Goal: Book appointment/travel/reservation

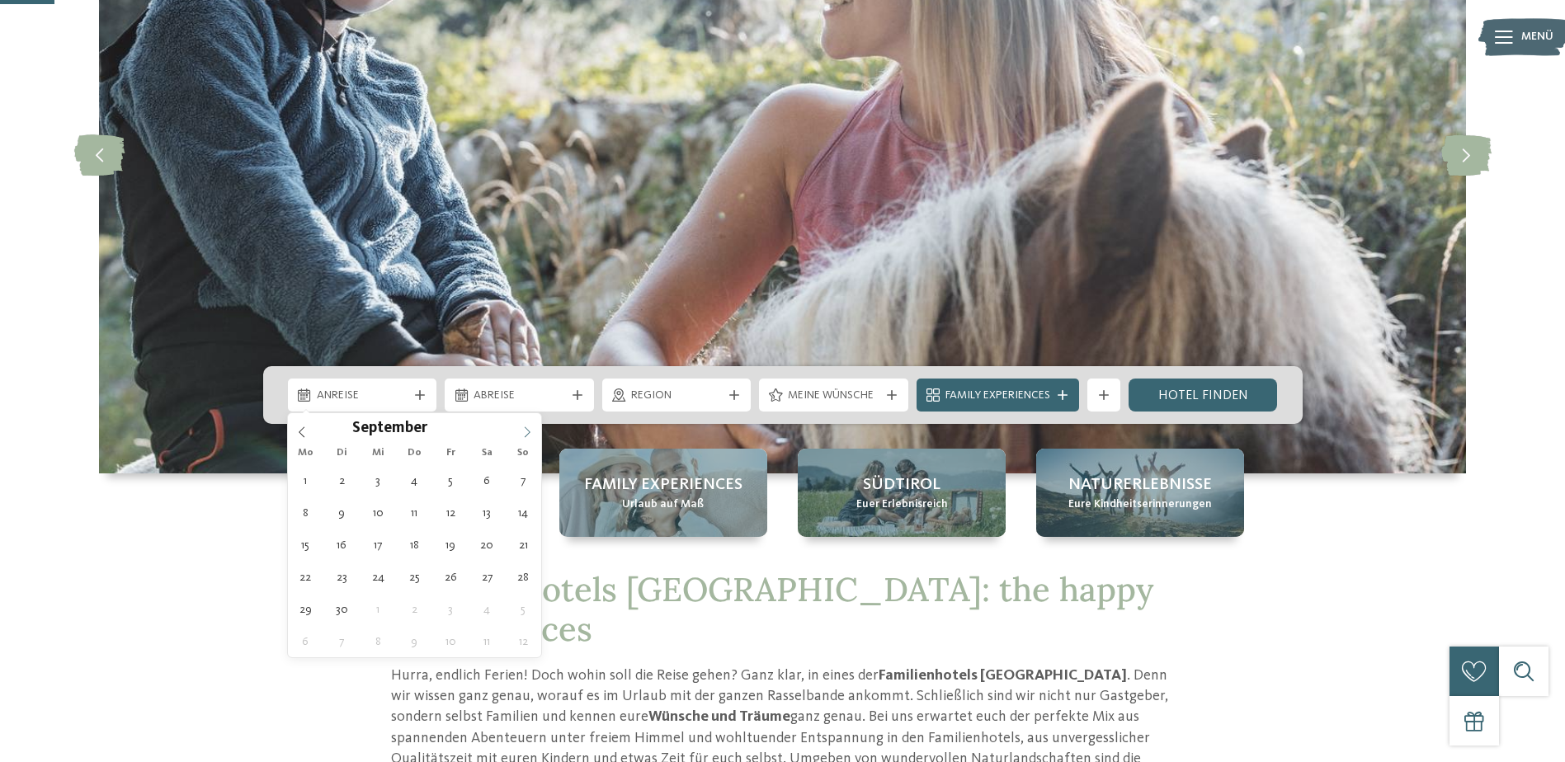
click at [525, 431] on icon at bounding box center [527, 432] width 12 height 12
type input "****"
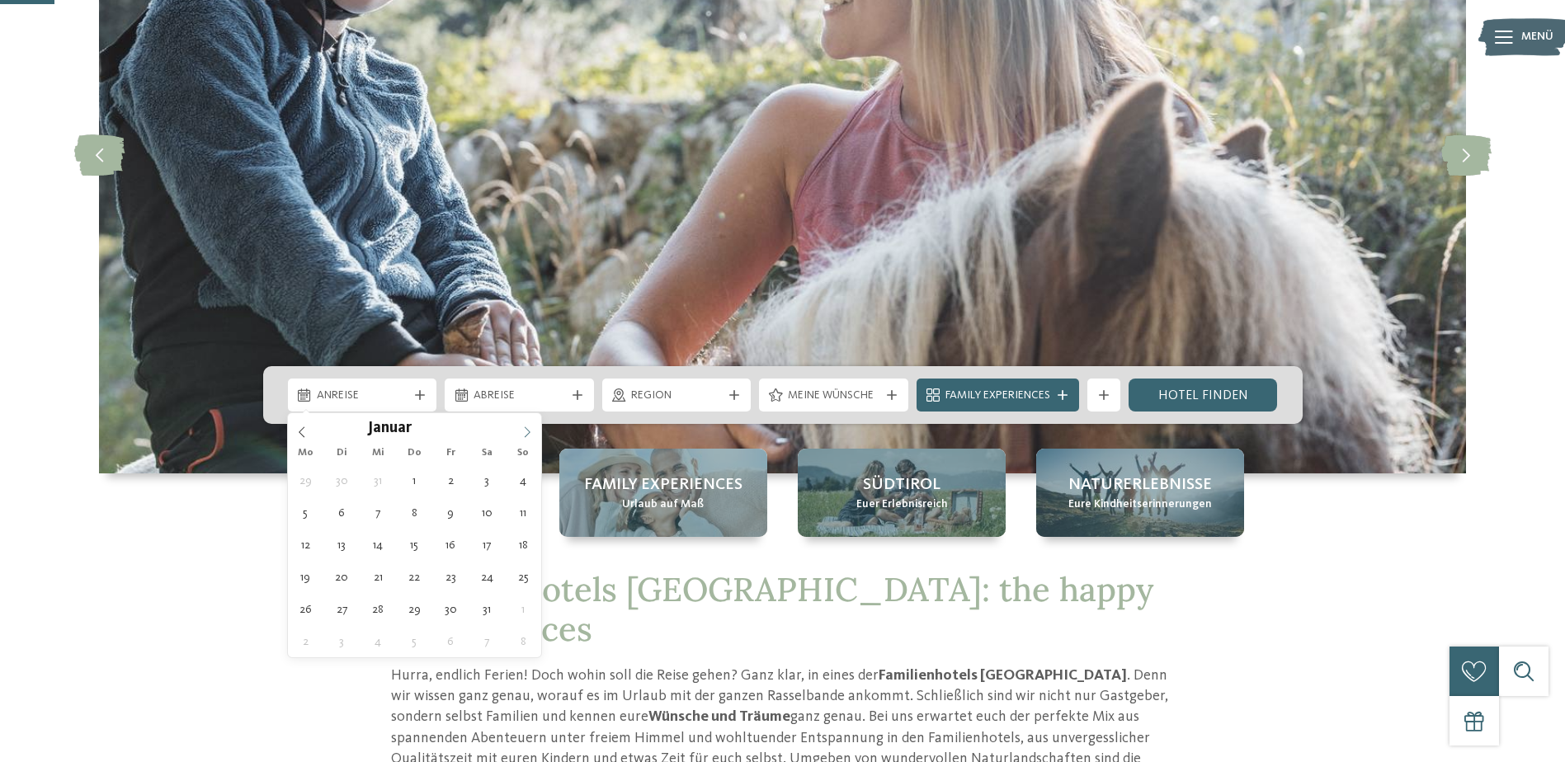
click at [525, 431] on icon at bounding box center [527, 432] width 12 height 12
type div "[DATE]"
type input "****"
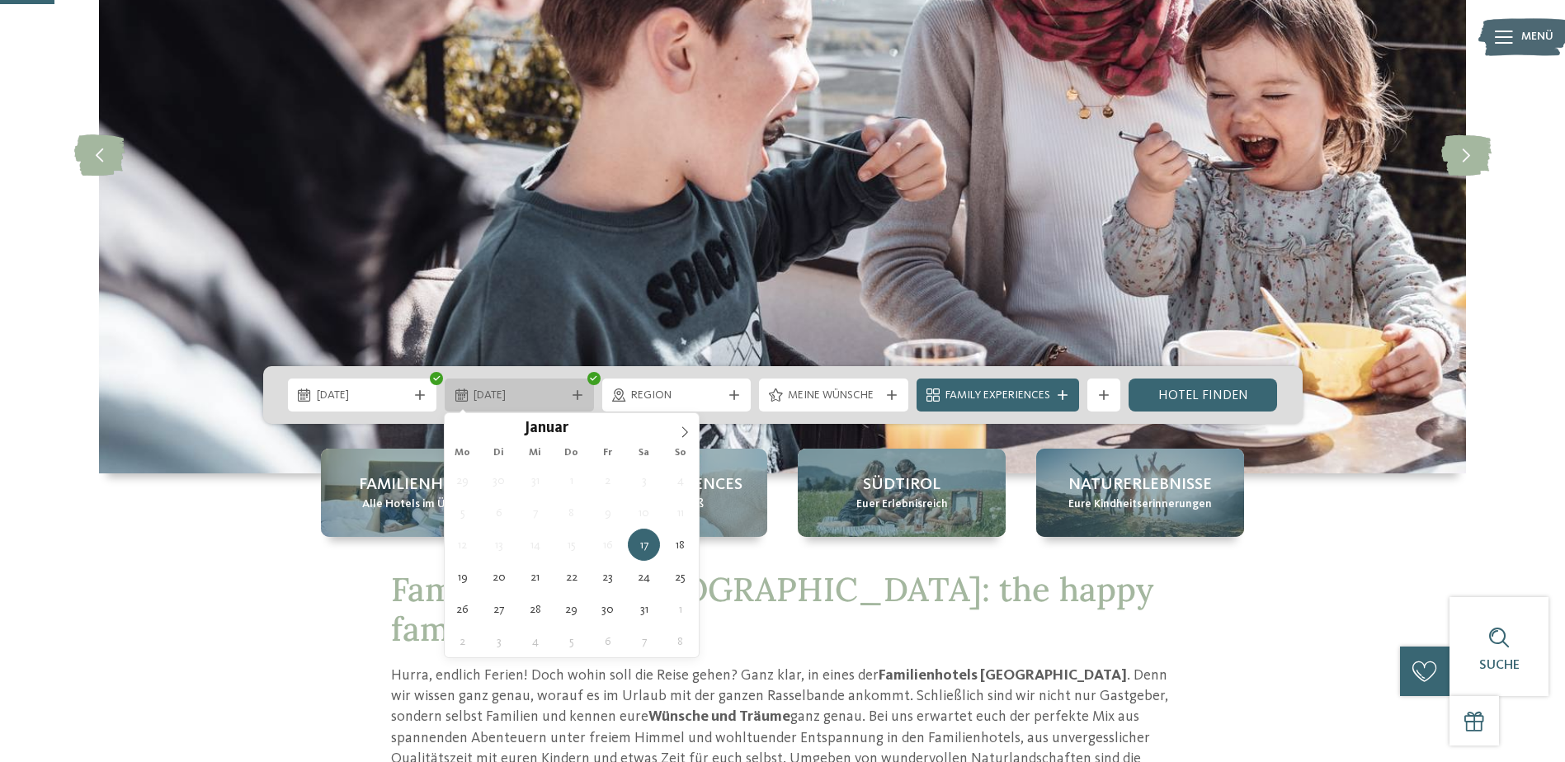
click at [494, 397] on span "[DATE]" at bounding box center [519, 396] width 92 height 16
type div "[DATE]"
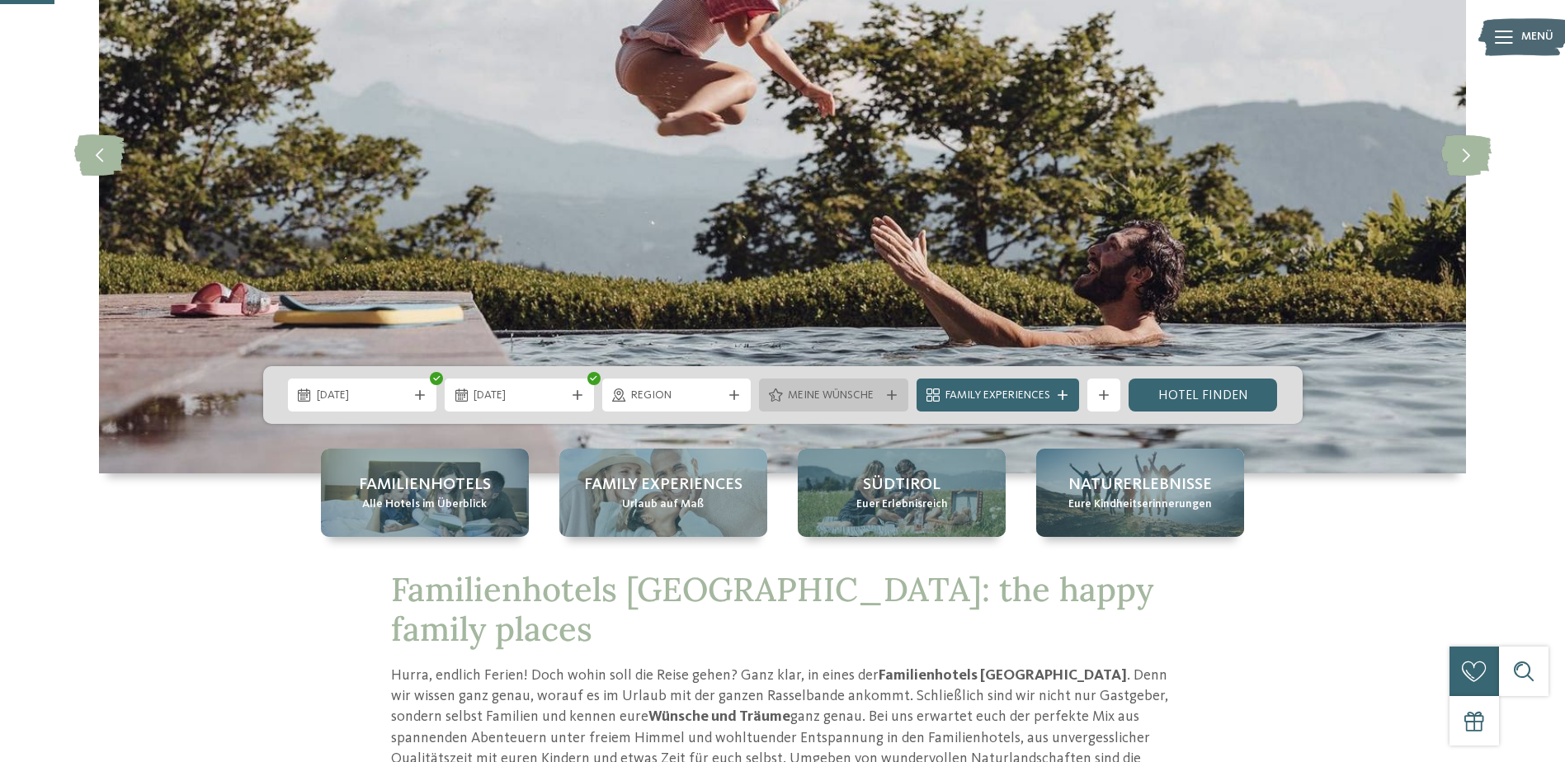
click at [887, 396] on icon at bounding box center [892, 395] width 10 height 10
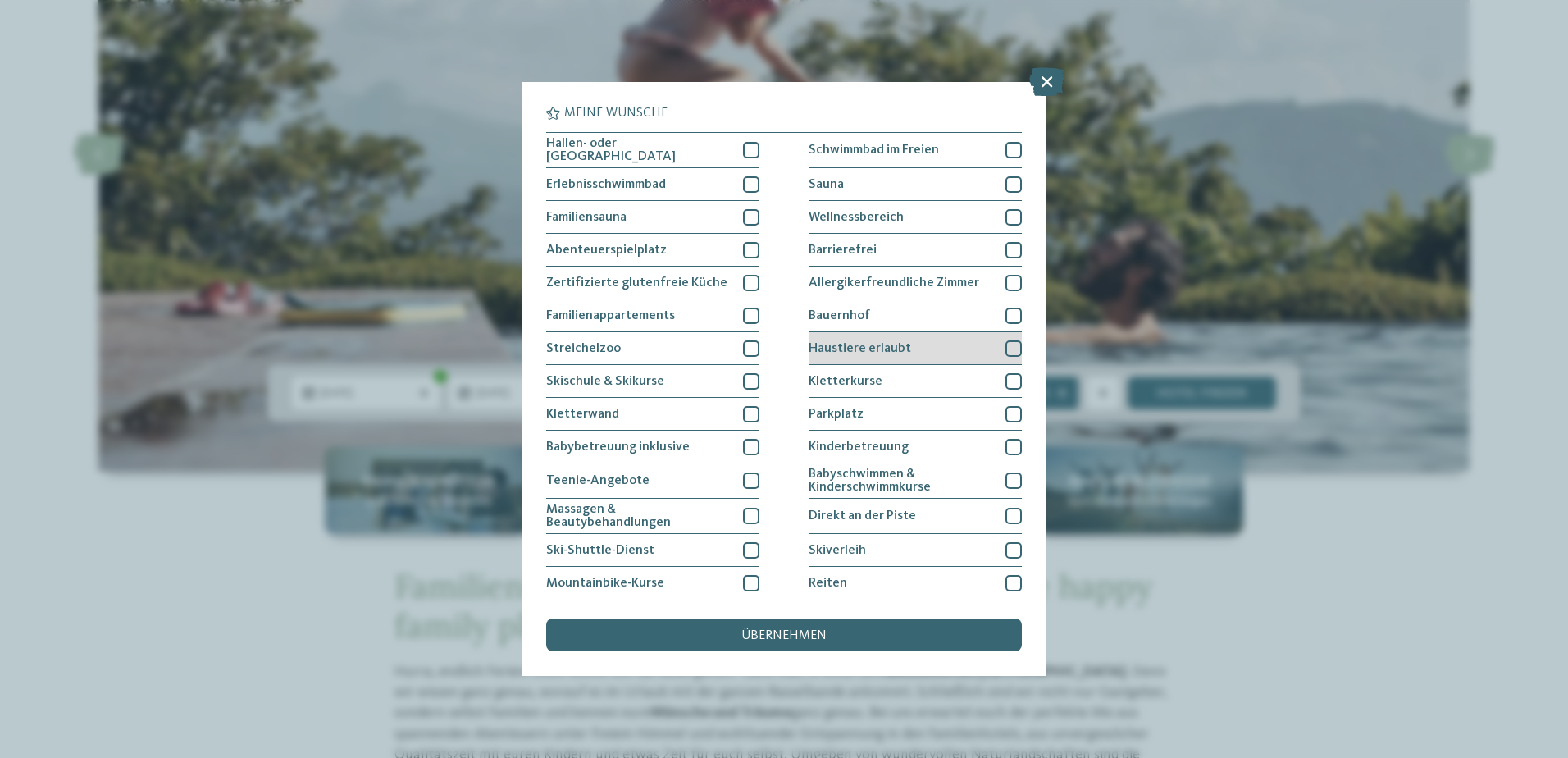
click at [1005, 346] on div at bounding box center [1013, 348] width 16 height 16
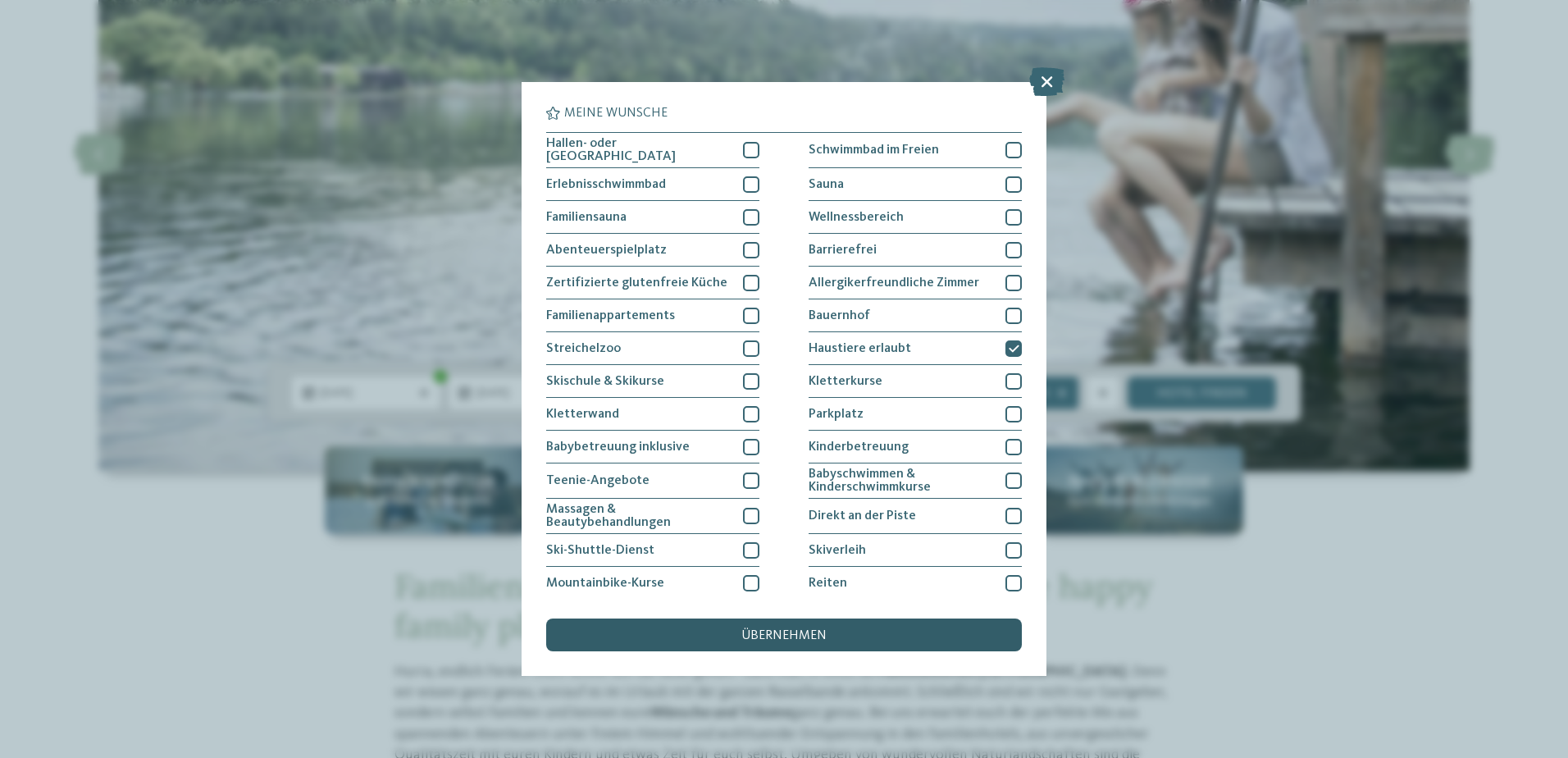
click at [797, 630] on span "übernehmen" at bounding box center [784, 636] width 86 height 13
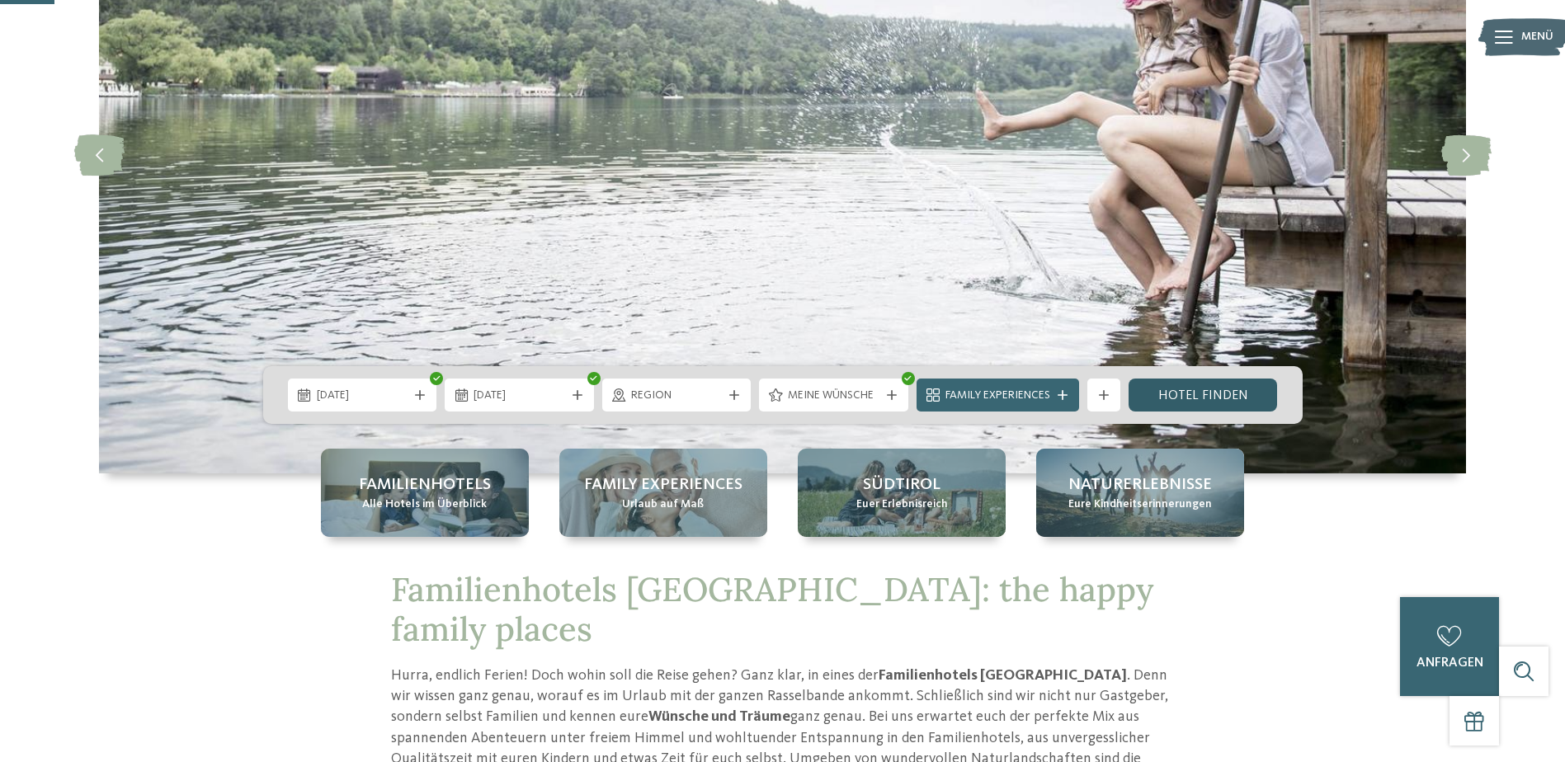
drag, startPoint x: 1173, startPoint y: 388, endPoint x: 1157, endPoint y: 393, distance: 16.7
click at [1173, 388] on link "Hotel finden" at bounding box center [1202, 395] width 149 height 33
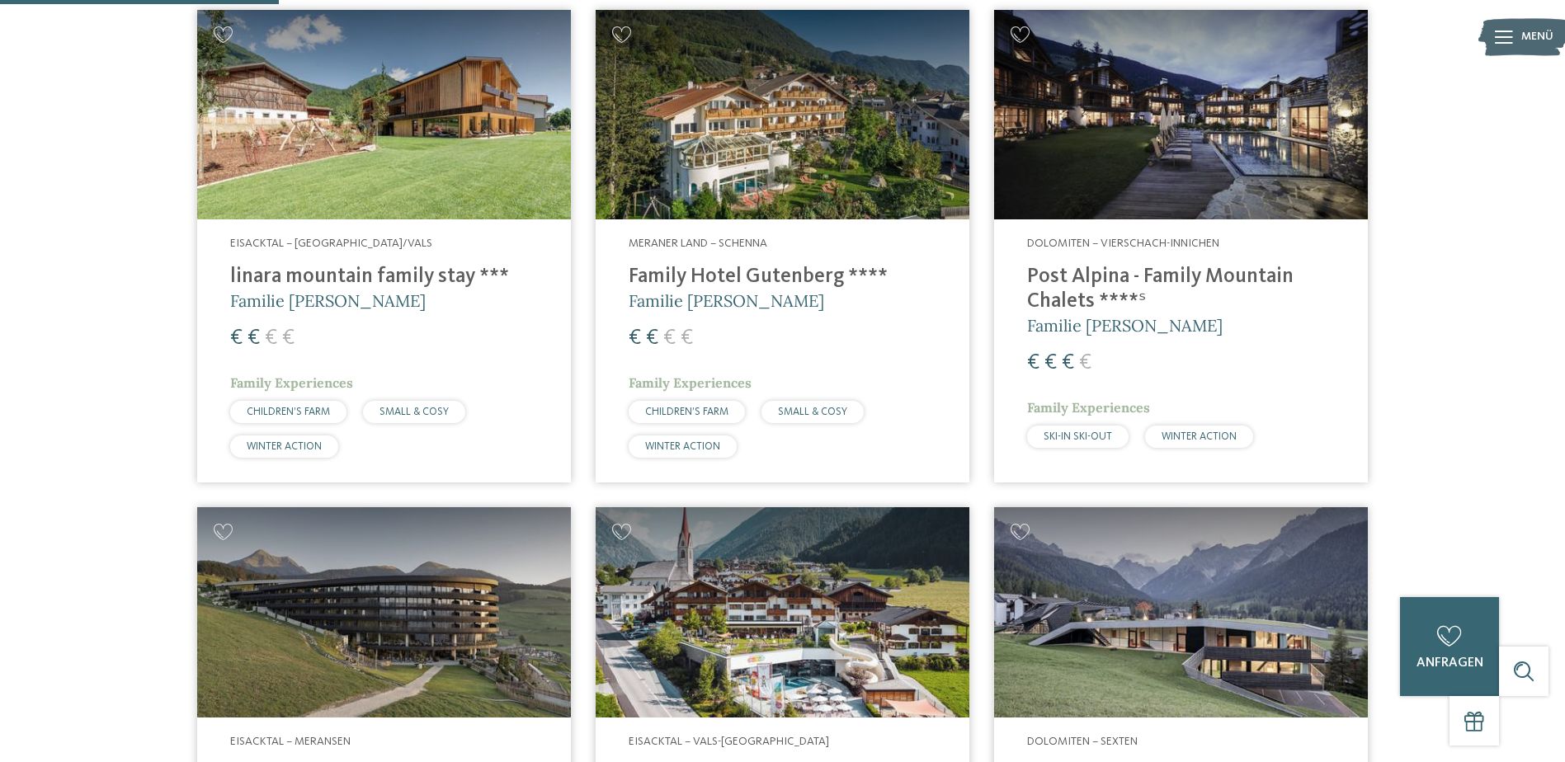
scroll to position [552, 0]
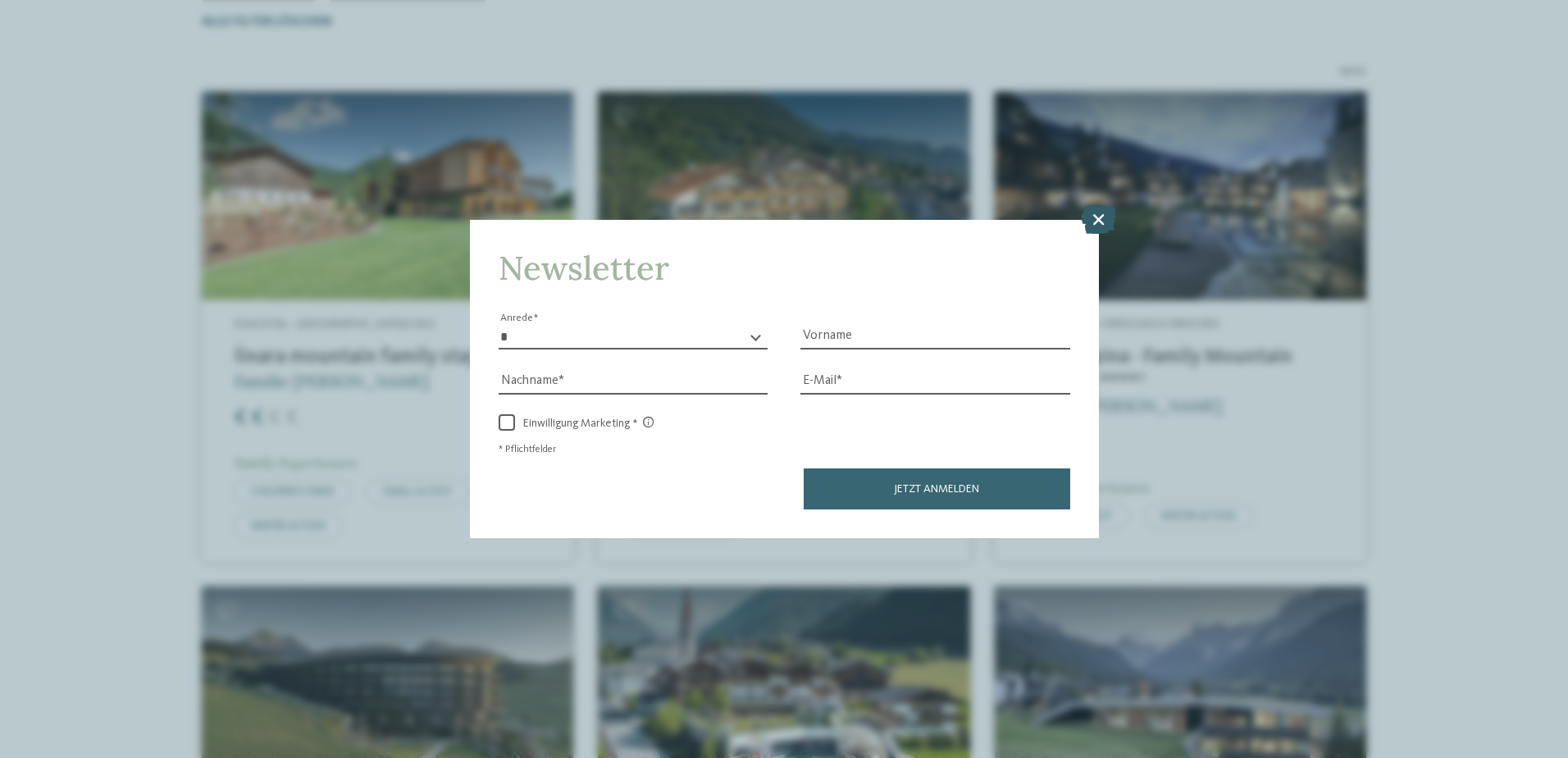
click at [1095, 216] on icon at bounding box center [1098, 218] width 35 height 29
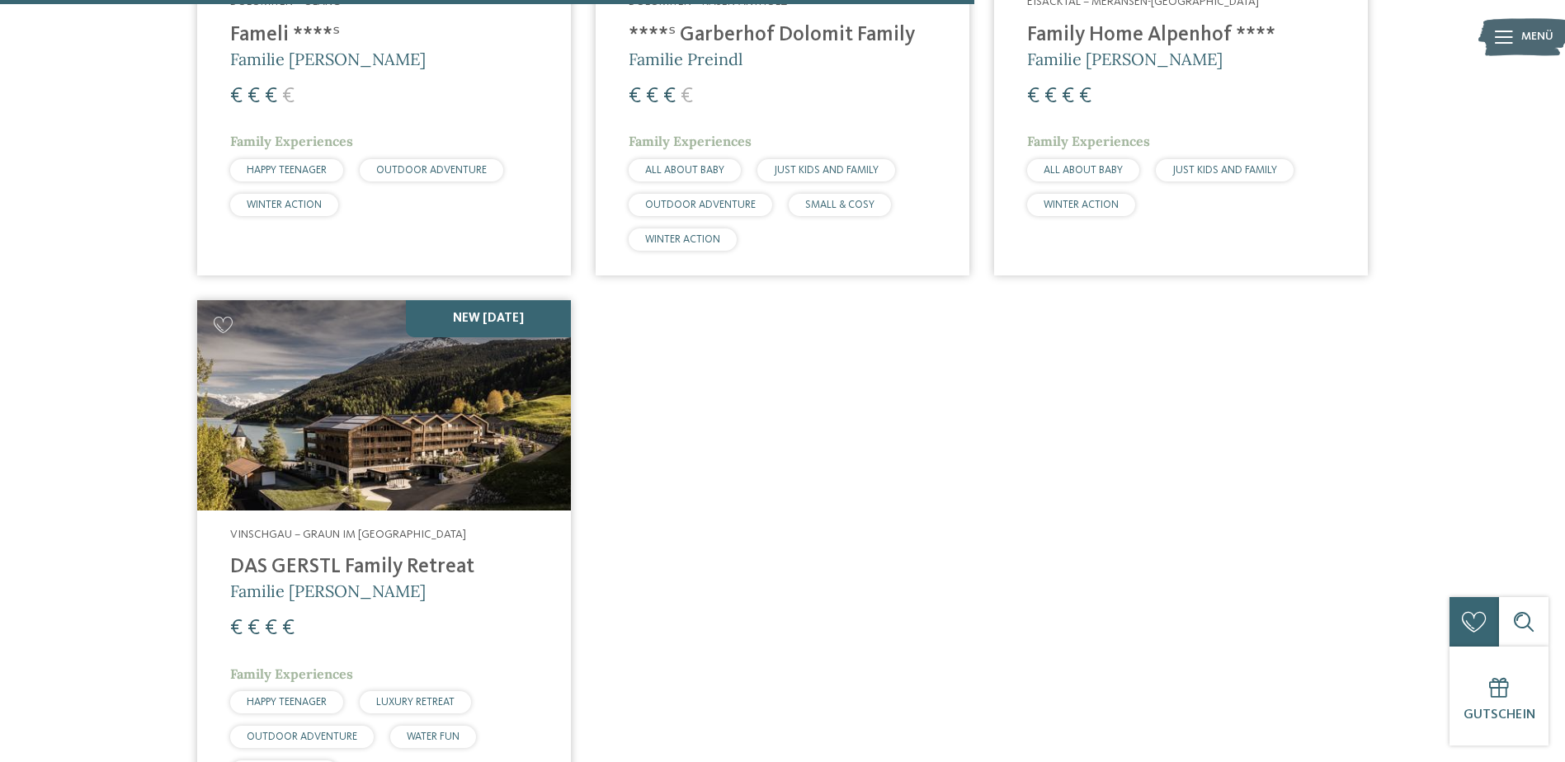
scroll to position [2449, 0]
